Goal: Task Accomplishment & Management: Manage account settings

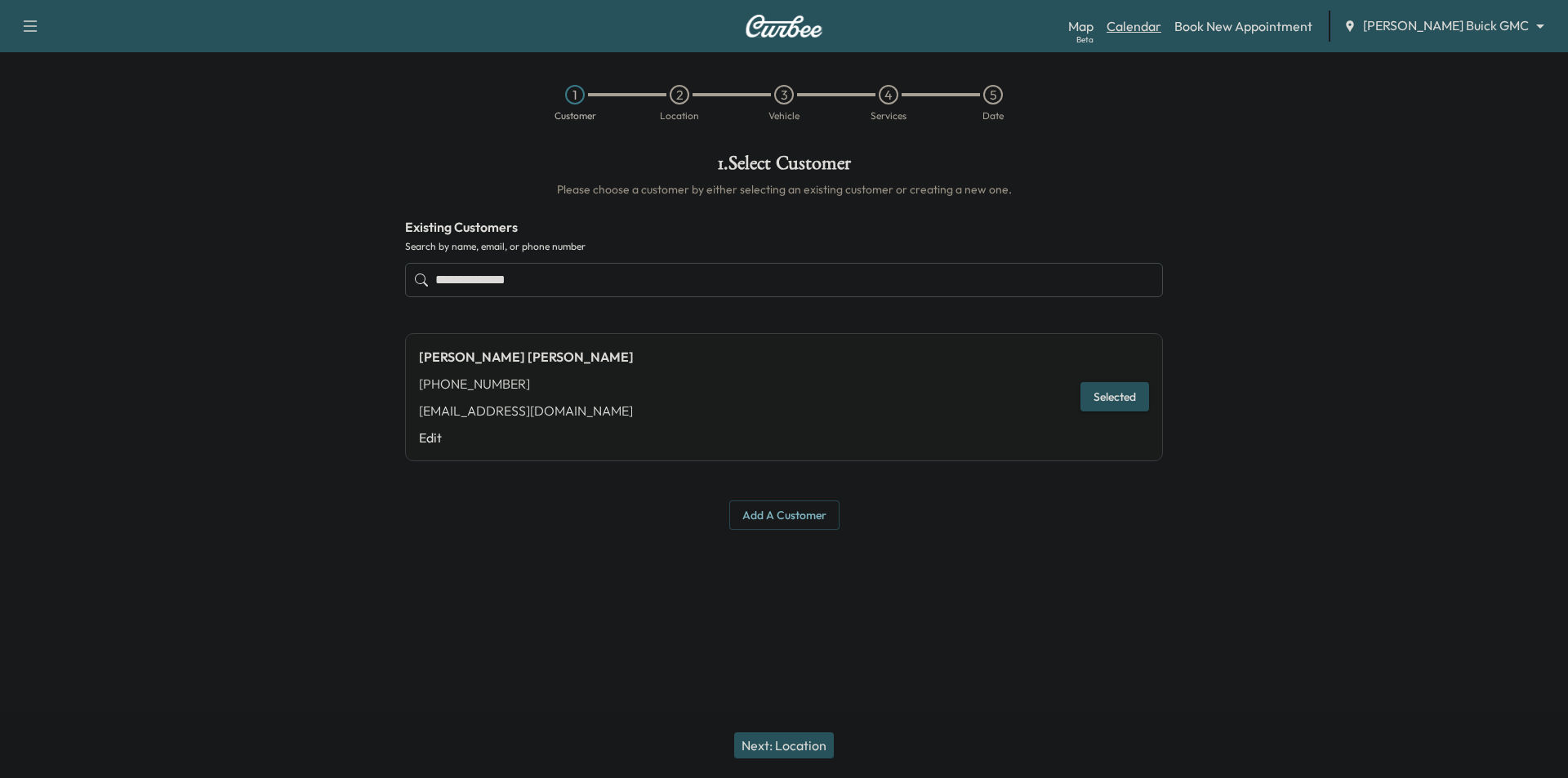
click at [1162, 31] on link "Calendar" at bounding box center [1134, 26] width 55 height 19
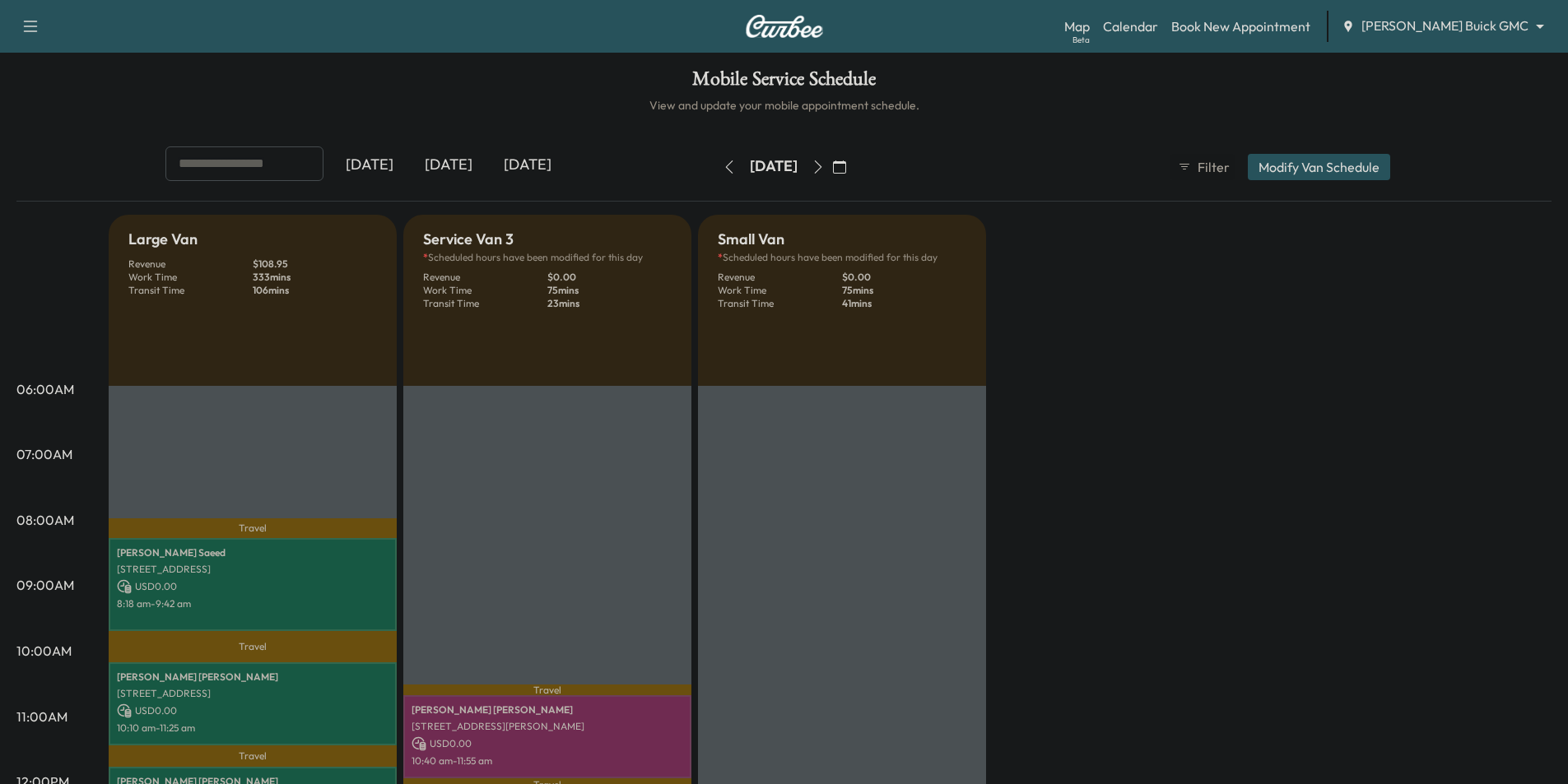
click at [846, 163] on icon "button" at bounding box center [839, 167] width 14 height 14
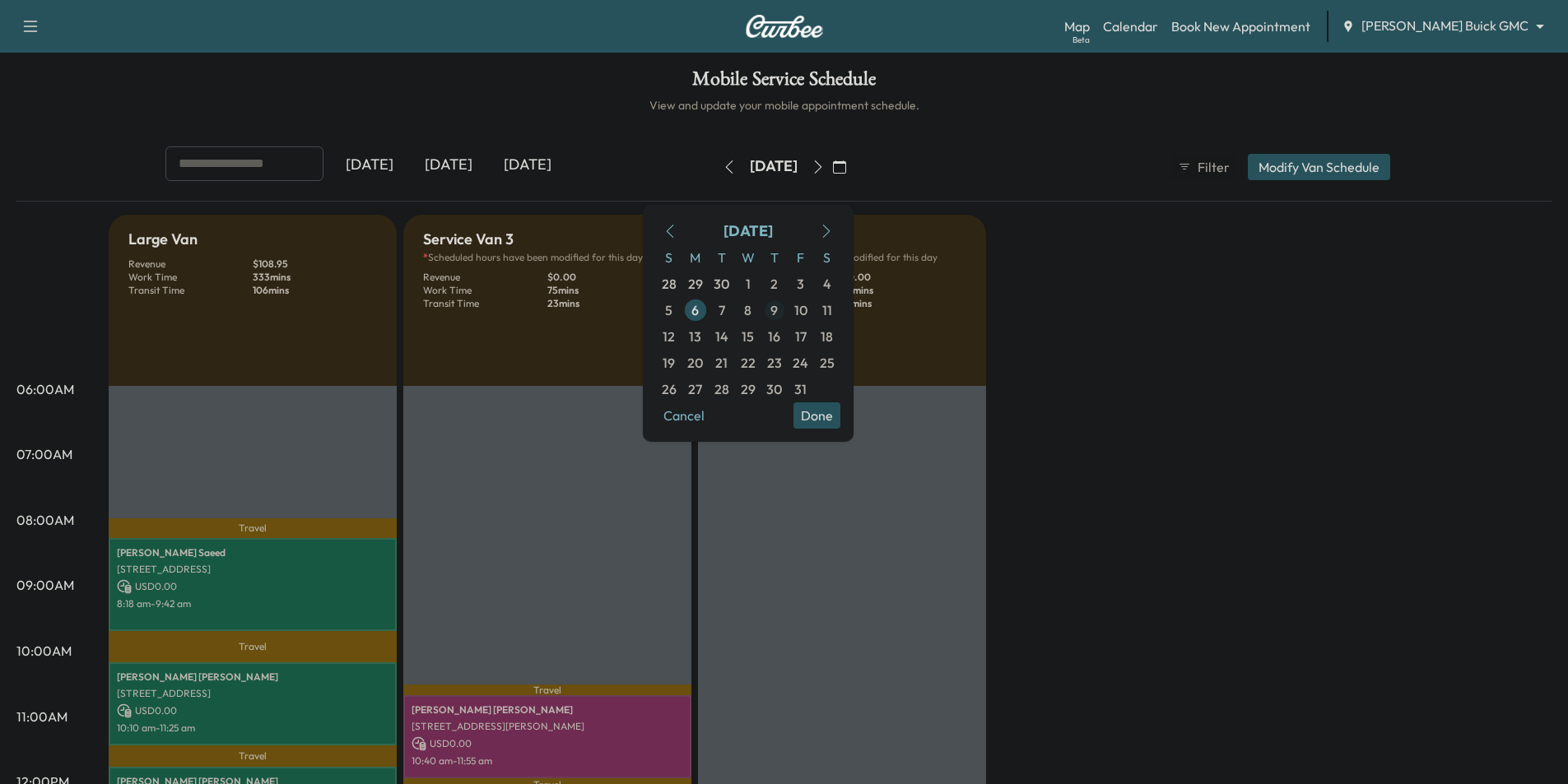
click at [777, 308] on span "9" at bounding box center [774, 310] width 8 height 19
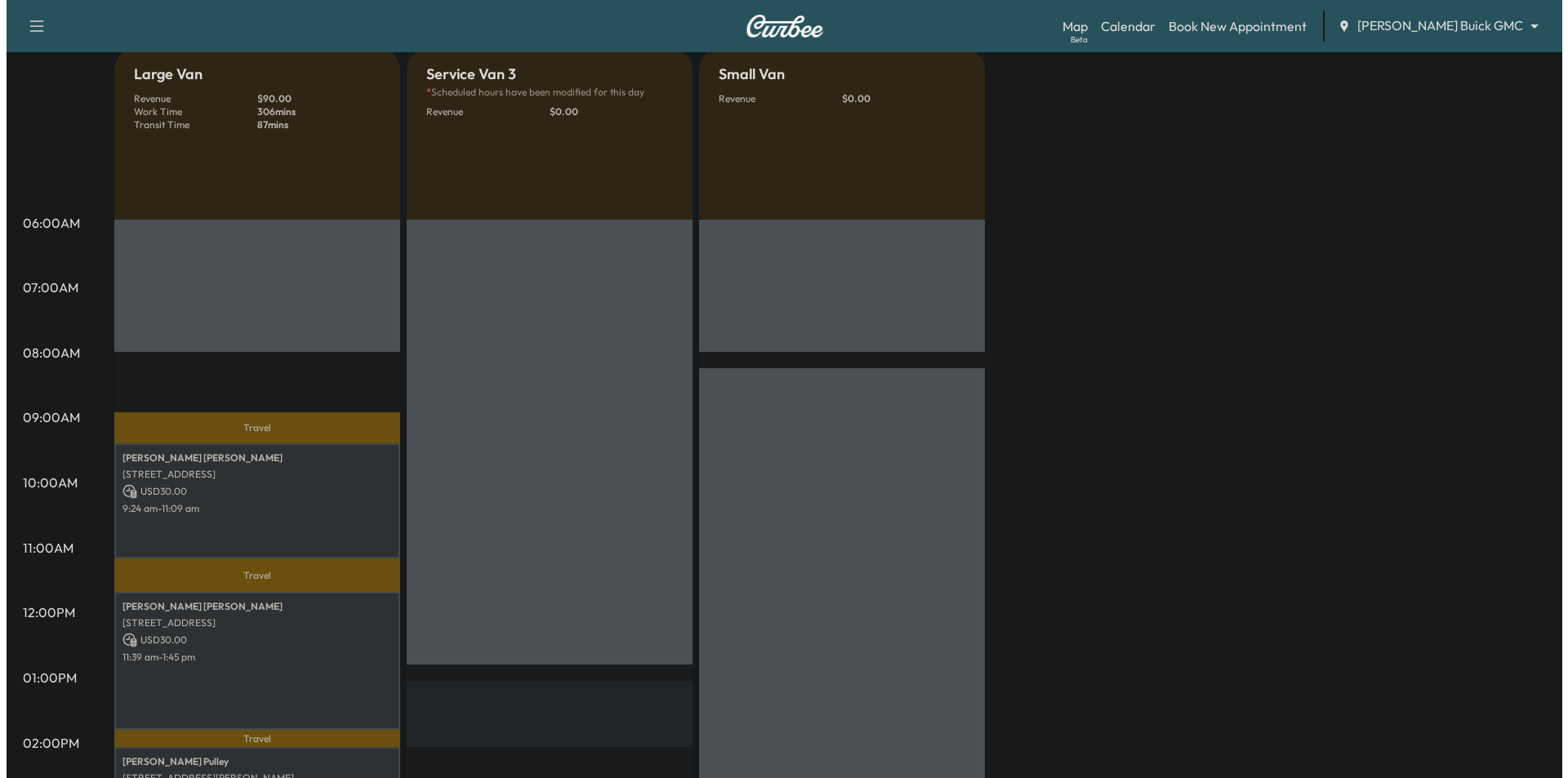
scroll to position [245, 0]
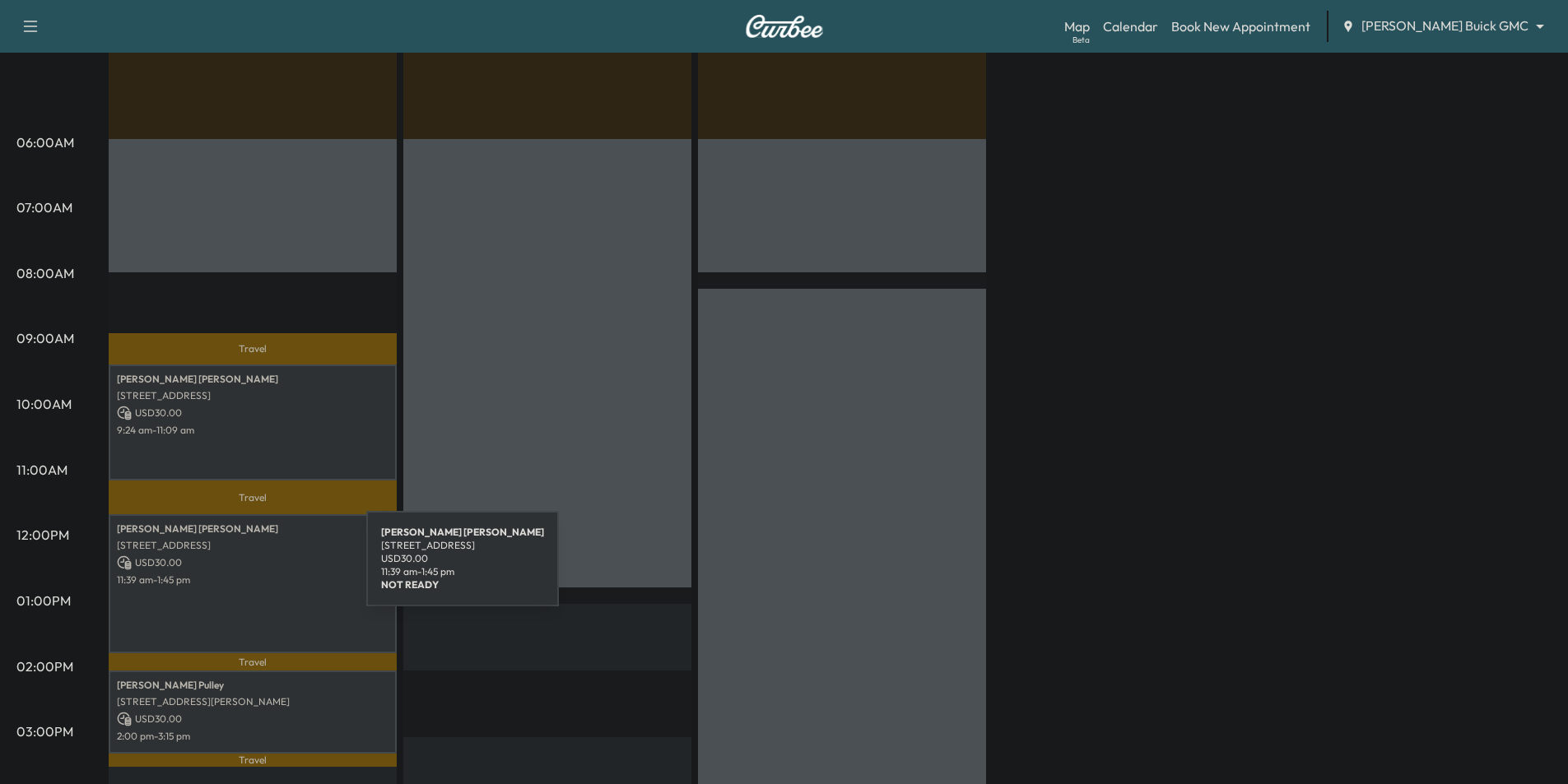
click at [243, 574] on p "11:39 am - 1:45 pm" at bounding box center [252, 581] width 271 height 14
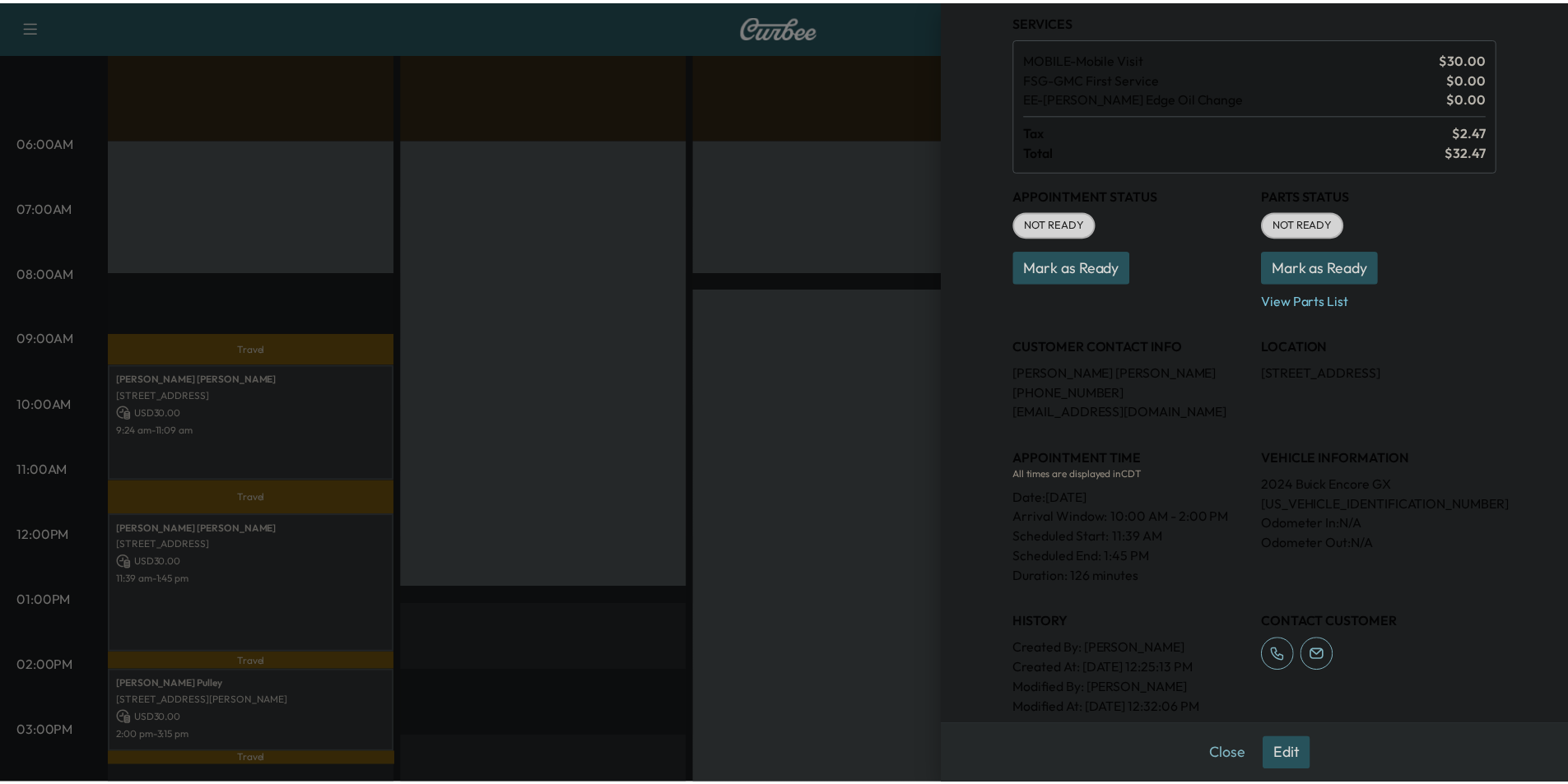
scroll to position [0, 0]
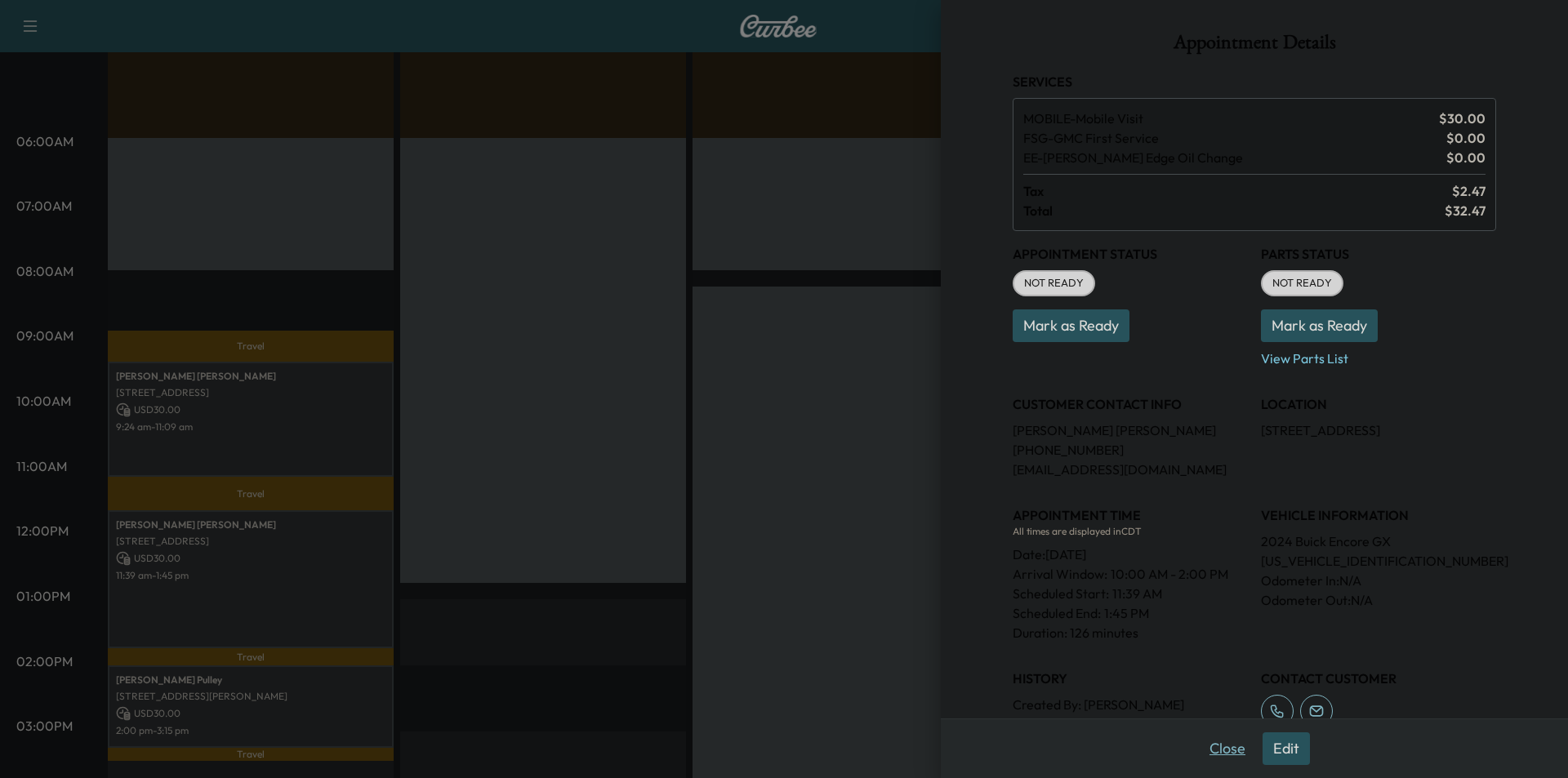
click at [1218, 747] on button "Close" at bounding box center [1227, 749] width 57 height 33
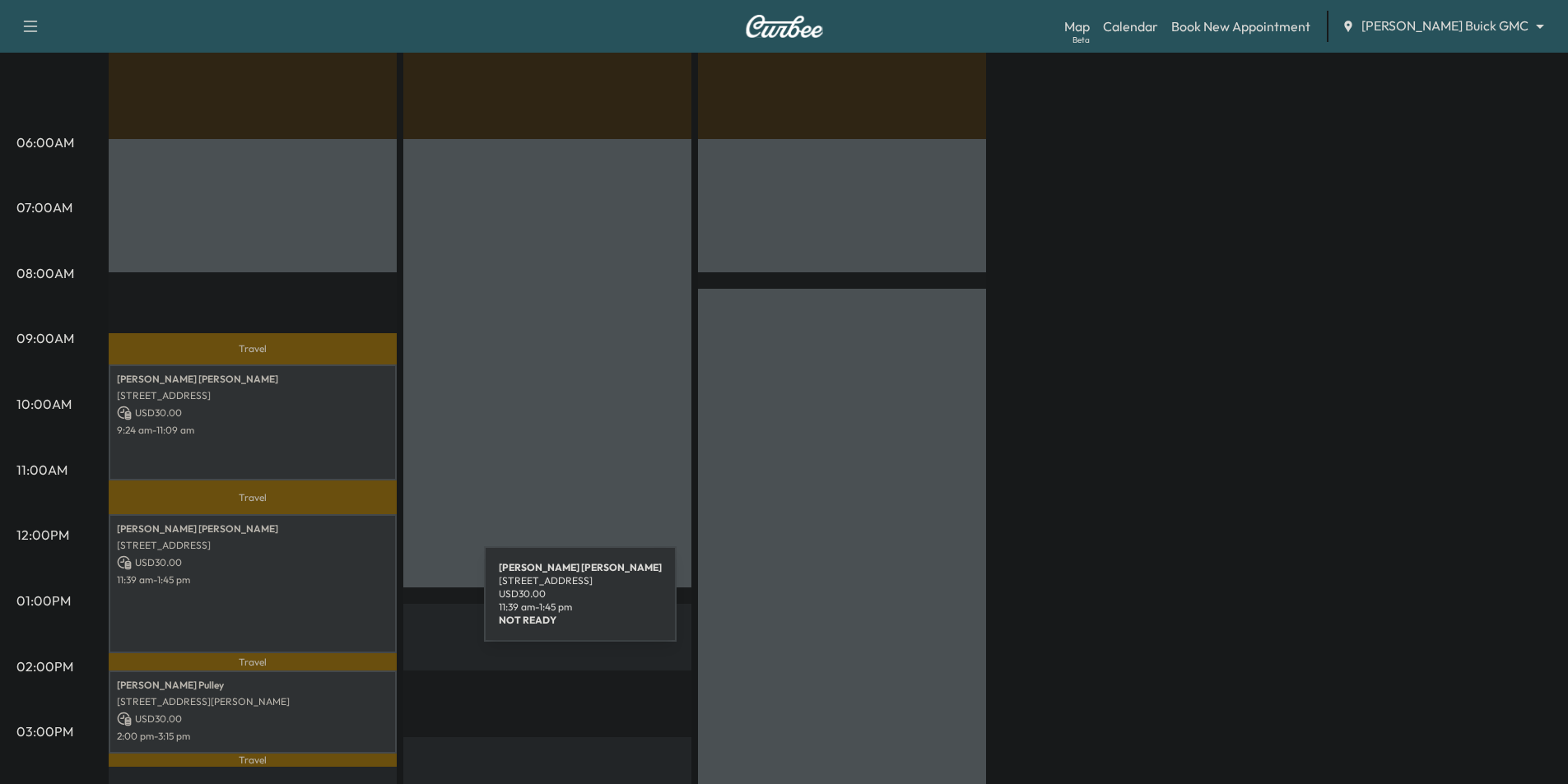
click at [339, 597] on div "[PERSON_NAME] [STREET_ADDRESS] USD 30.00 11:39 am - 1:45 pm" at bounding box center [253, 585] width 288 height 140
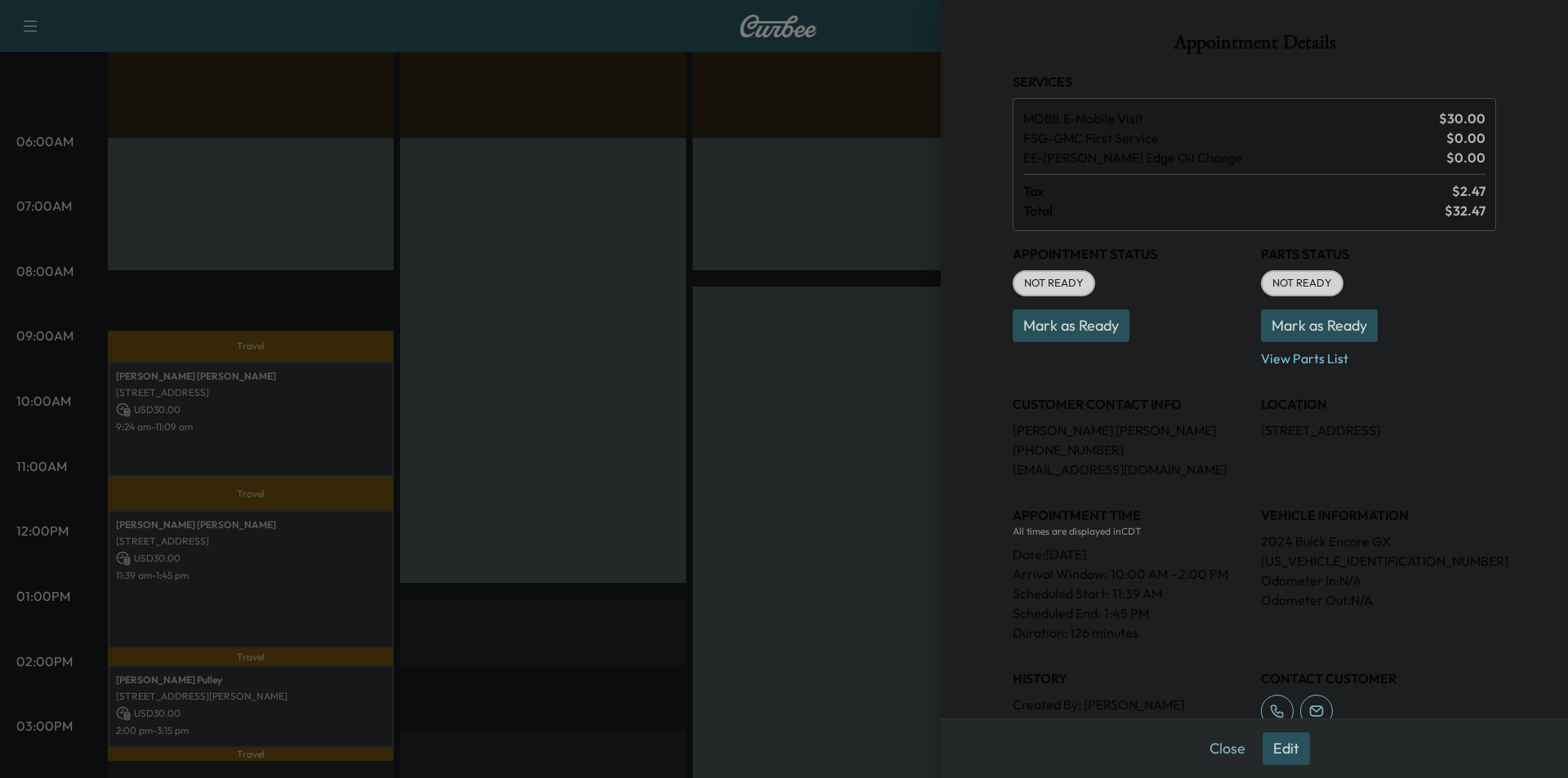
click at [1277, 744] on button "Edit" at bounding box center [1286, 749] width 47 height 33
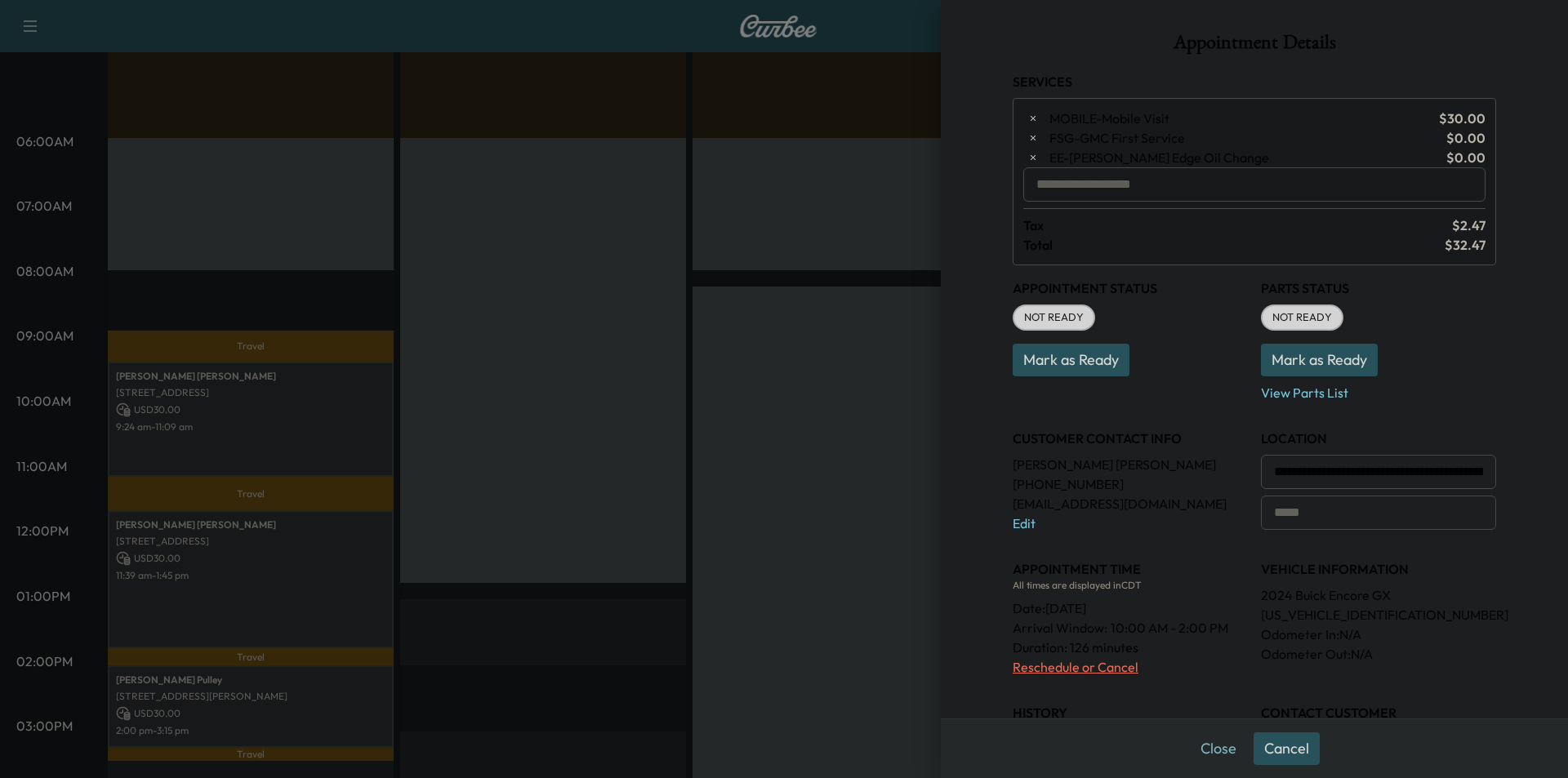
click at [1099, 666] on p "Reschedule or Cancel" at bounding box center [1131, 667] width 236 height 19
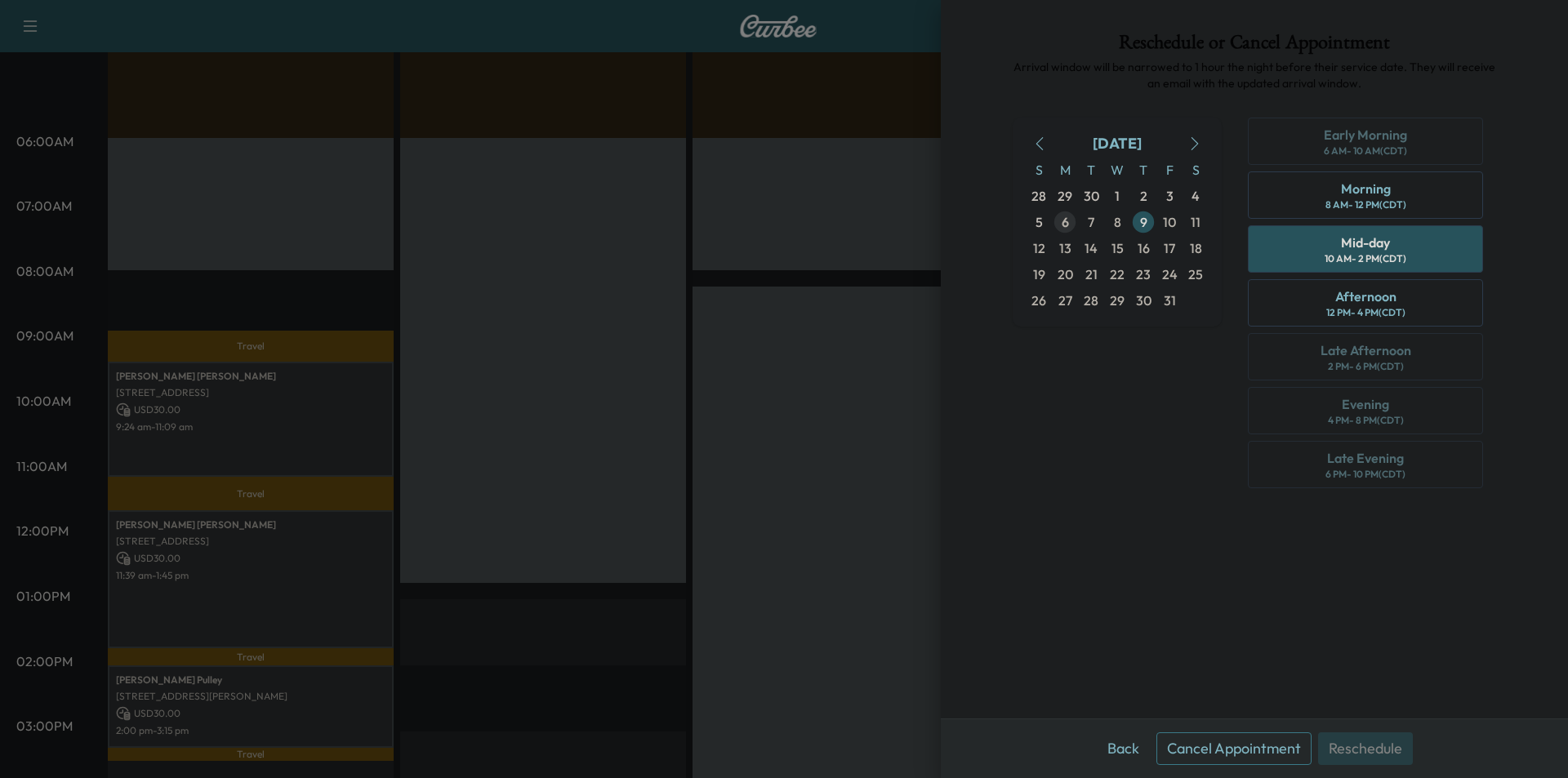
click at [1269, 745] on button "Cancel Appointment" at bounding box center [1234, 749] width 155 height 33
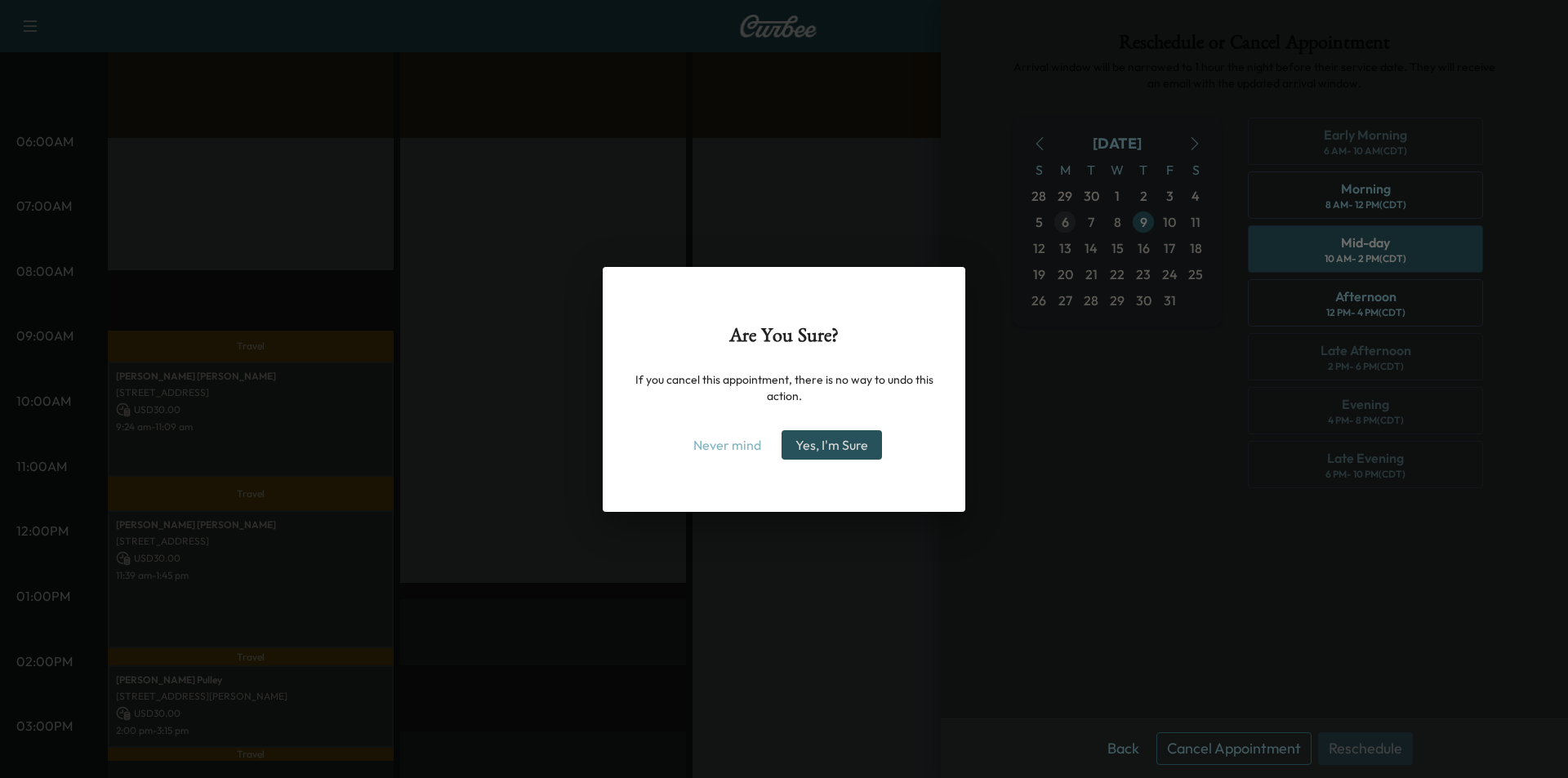
click at [827, 446] on button "Yes, I'm Sure" at bounding box center [832, 445] width 100 height 29
